Goal: Find specific page/section: Find specific page/section

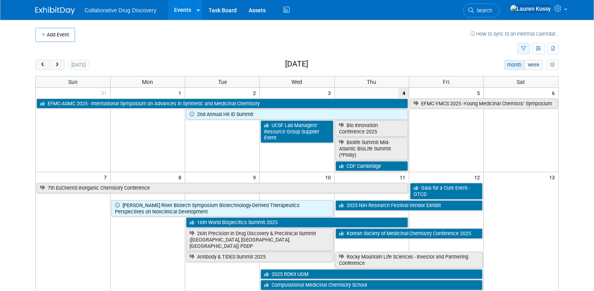
click at [528, 43] on button "button" at bounding box center [523, 48] width 12 height 11
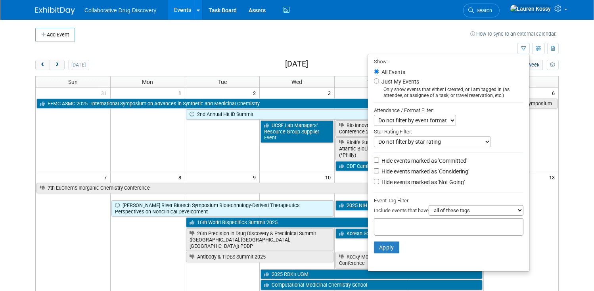
click at [442, 209] on select "all of these tags any one of these tags only and exactly these specific tags" at bounding box center [475, 210] width 95 height 11
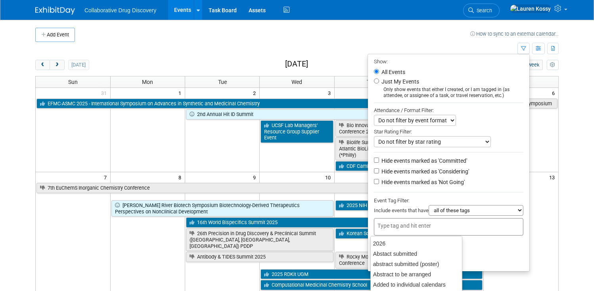
click at [426, 222] on div at bounding box center [448, 226] width 149 height 17
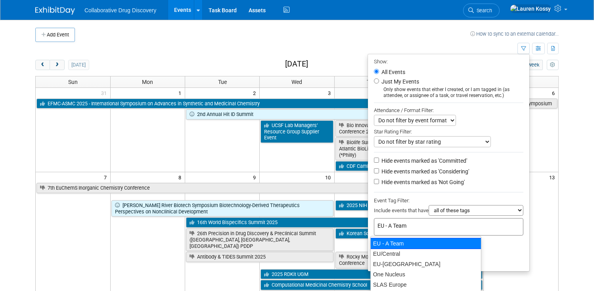
type input "EU/Central"
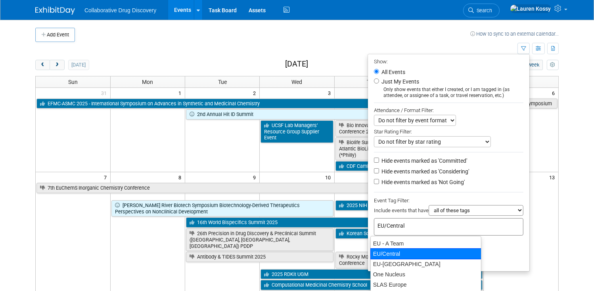
type input "EU/Central"
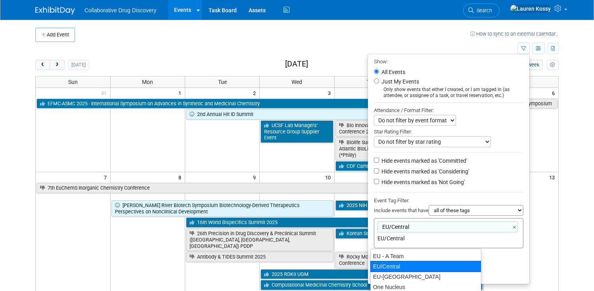
type input "EU-[GEOGRAPHIC_DATA]"
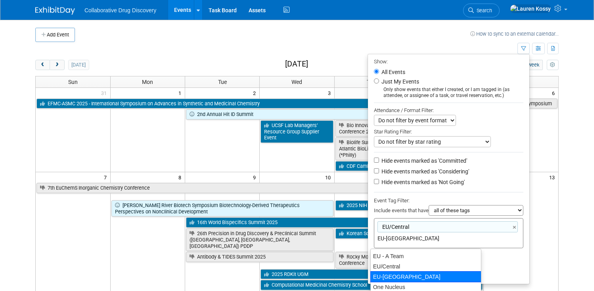
type input "EU/[GEOGRAPHIC_DATA], [GEOGRAPHIC_DATA]-[GEOGRAPHIC_DATA]"
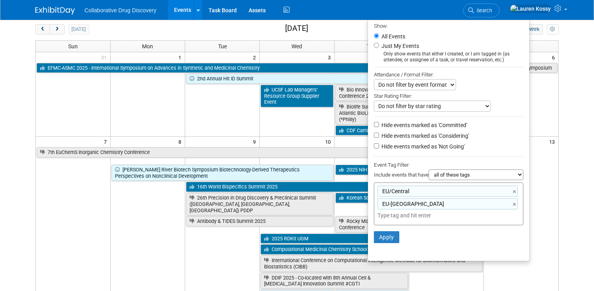
scroll to position [36, 0]
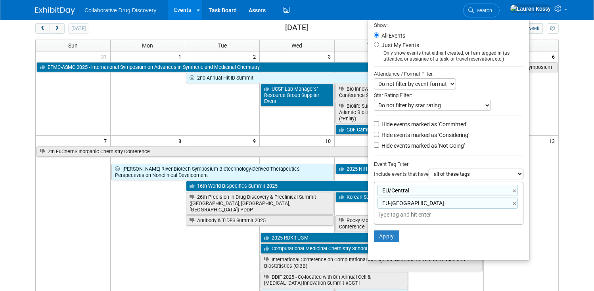
click at [449, 174] on select "all of these tags any one of these tags only and exactly these specific tags" at bounding box center [475, 174] width 95 height 11
select select "any"
click at [428, 169] on select "all of these tags any one of these tags only and exactly these specific tags" at bounding box center [475, 174] width 95 height 11
click at [391, 239] on button "Apply" at bounding box center [386, 237] width 25 height 12
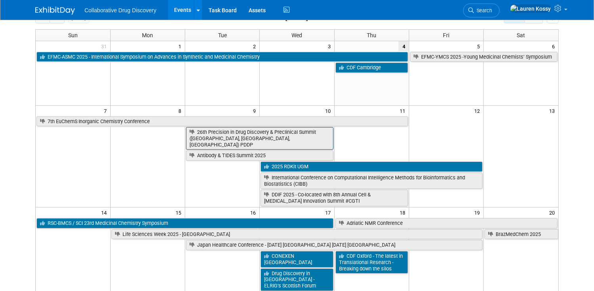
scroll to position [49, 0]
